Goal: Transaction & Acquisition: Purchase product/service

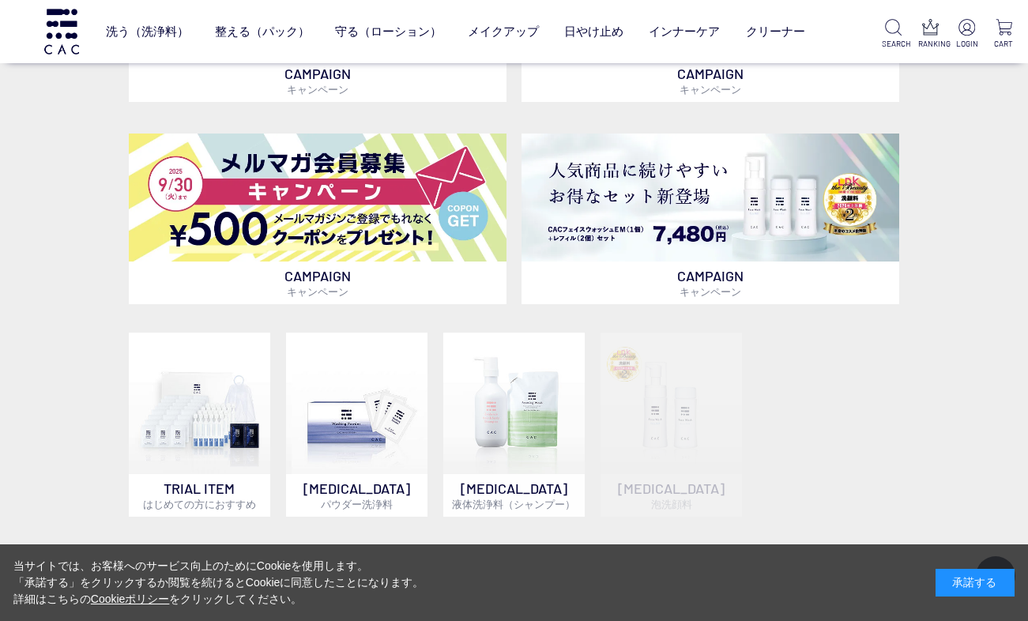
scroll to position [551, 0]
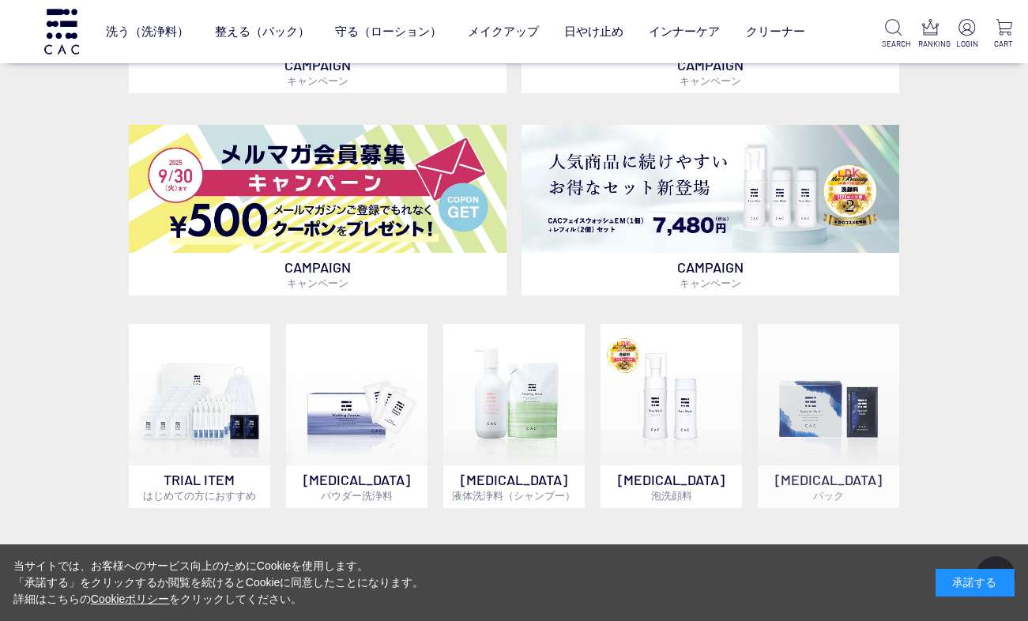
click at [967, 591] on div "承諾する" at bounding box center [975, 583] width 79 height 28
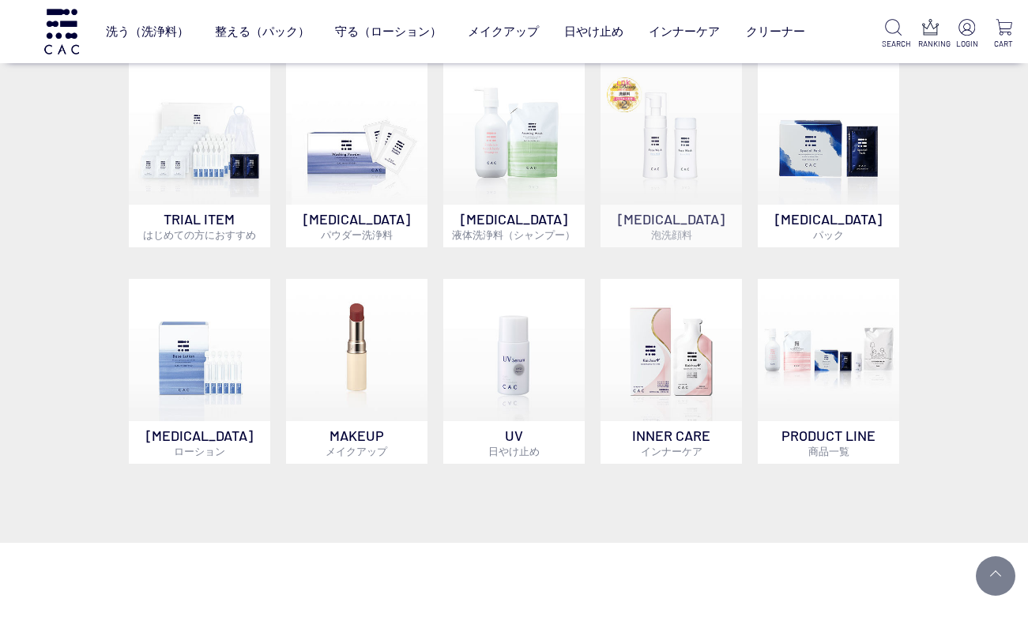
scroll to position [822, 0]
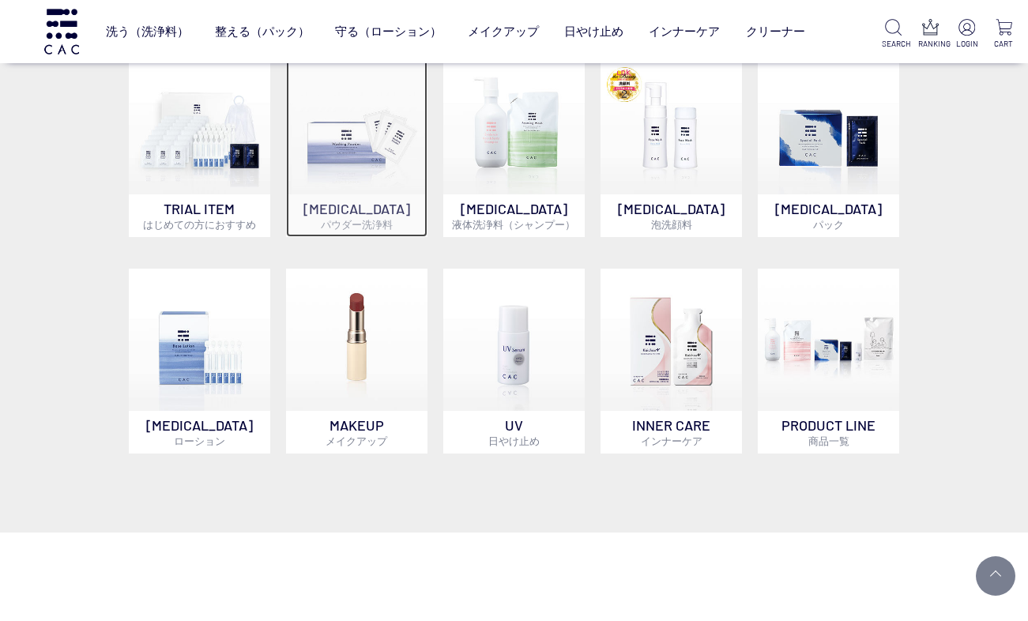
click at [375, 113] on img at bounding box center [357, 124] width 142 height 142
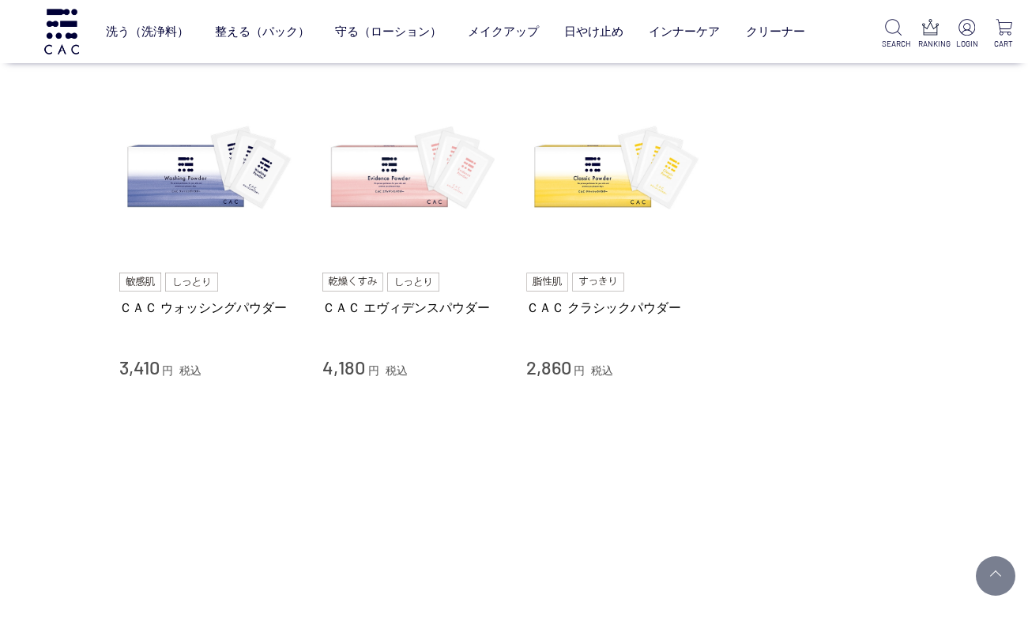
scroll to position [108, 0]
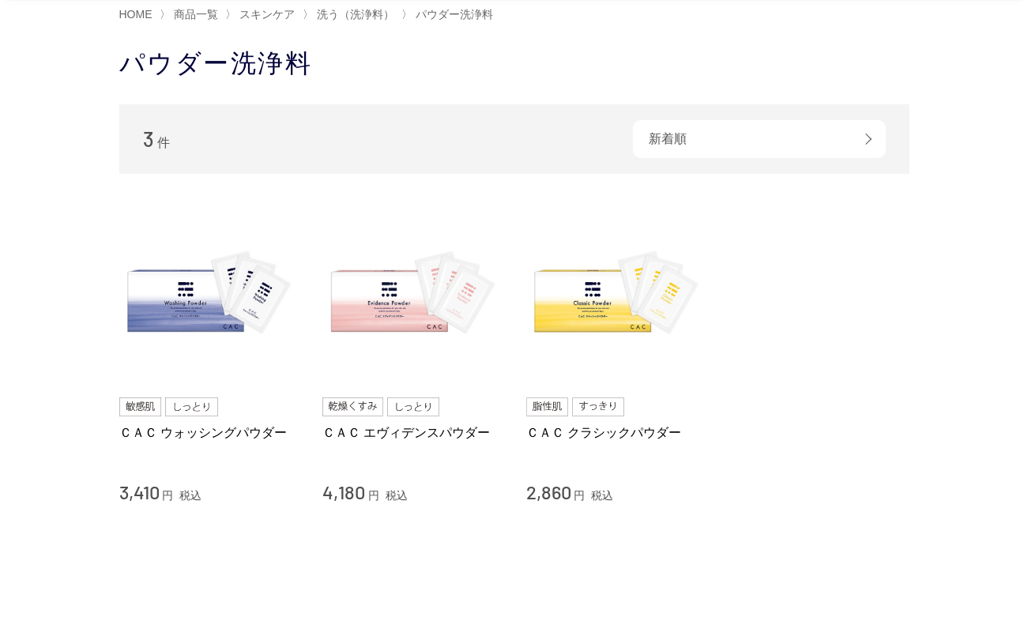
drag, startPoint x: 323, startPoint y: 497, endPoint x: 365, endPoint y: 496, distance: 41.9
click at [365, 496] on div "4,180 円 税込" at bounding box center [413, 492] width 180 height 25
copy span "4,180"
